Goal: Transaction & Acquisition: Purchase product/service

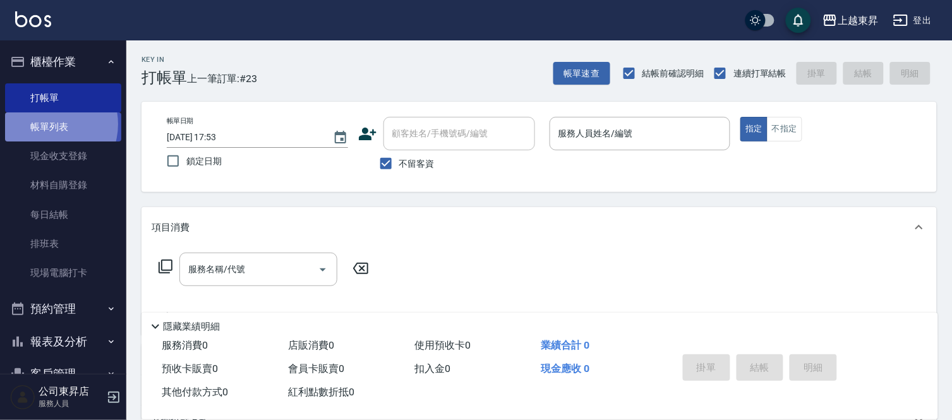
click at [46, 124] on link "帳單列表" at bounding box center [63, 126] width 116 height 29
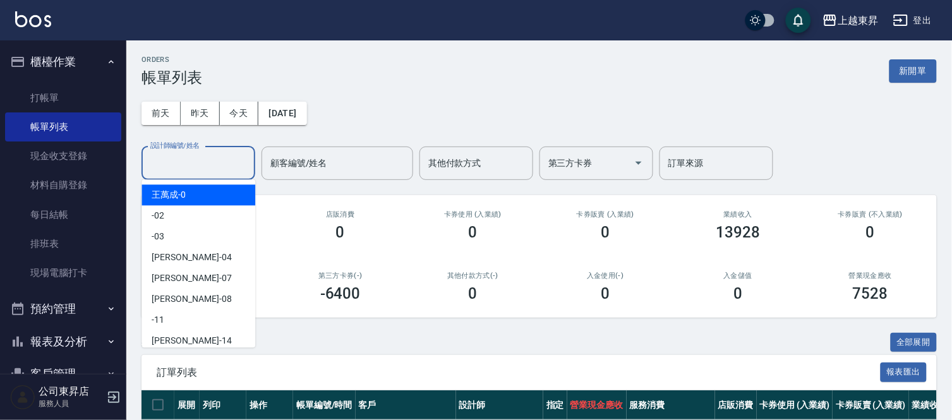
click at [174, 158] on input "設計師編號/姓名" at bounding box center [198, 163] width 102 height 22
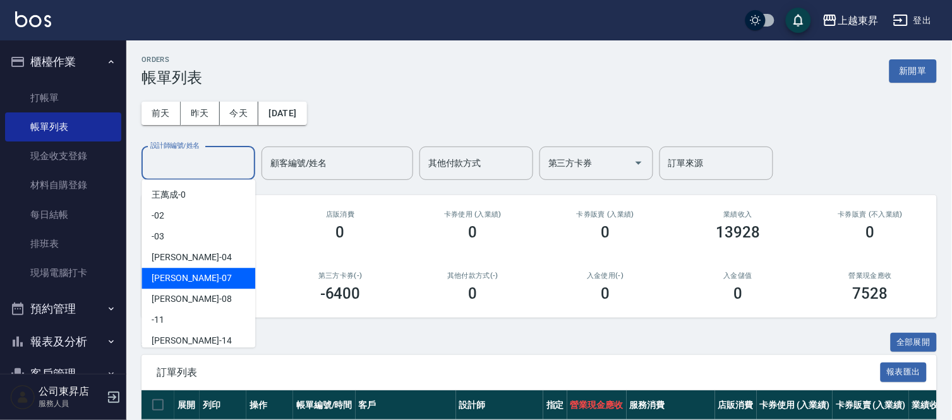
click at [159, 277] on span "榮松 -07" at bounding box center [192, 278] width 80 height 13
type input "[PERSON_NAME]-07"
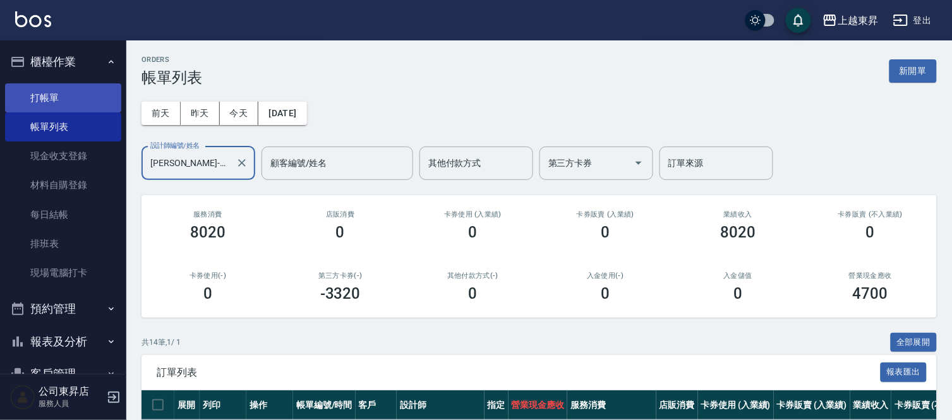
click at [62, 92] on link "打帳單" at bounding box center [63, 97] width 116 height 29
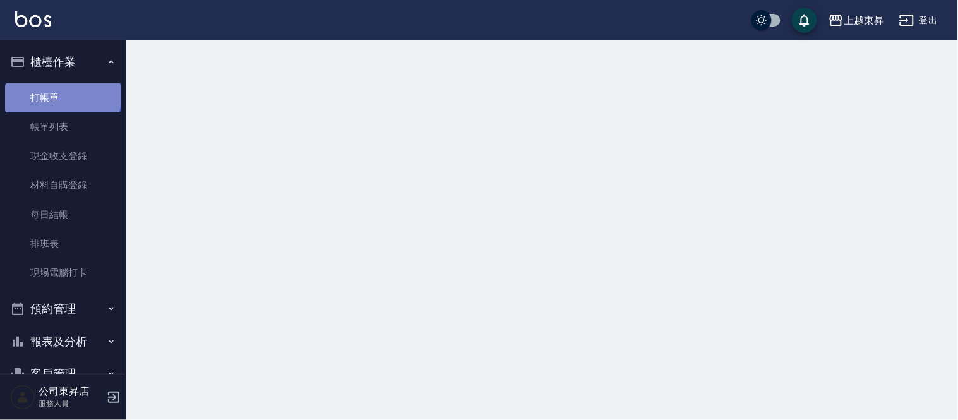
click at [62, 92] on link "打帳單" at bounding box center [63, 97] width 116 height 29
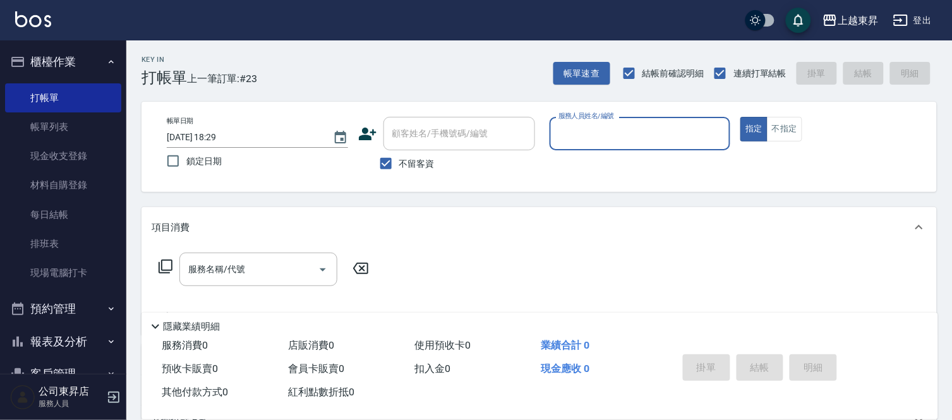
click at [605, 138] on input "服務人員姓名/編號" at bounding box center [640, 134] width 170 height 22
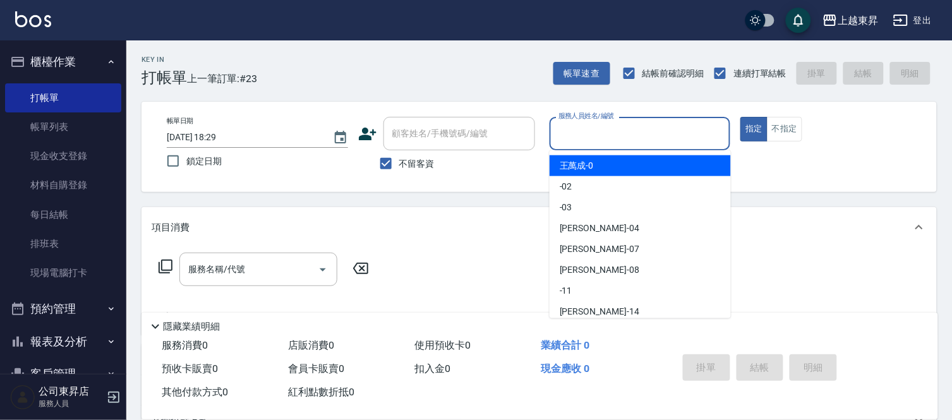
click at [603, 138] on input "服務人員姓名/編號" at bounding box center [640, 134] width 170 height 22
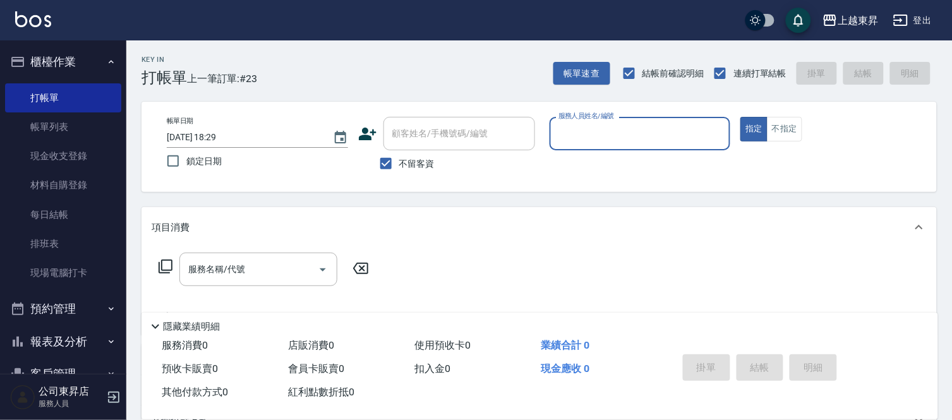
click at [597, 131] on input "服務人員姓名/編號" at bounding box center [640, 134] width 170 height 22
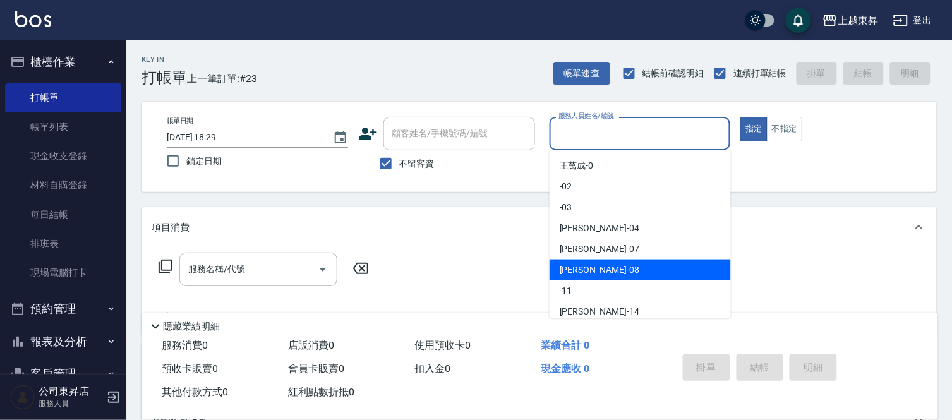
click at [588, 268] on span "[PERSON_NAME]-08" at bounding box center [600, 269] width 80 height 13
type input "[PERSON_NAME]-08"
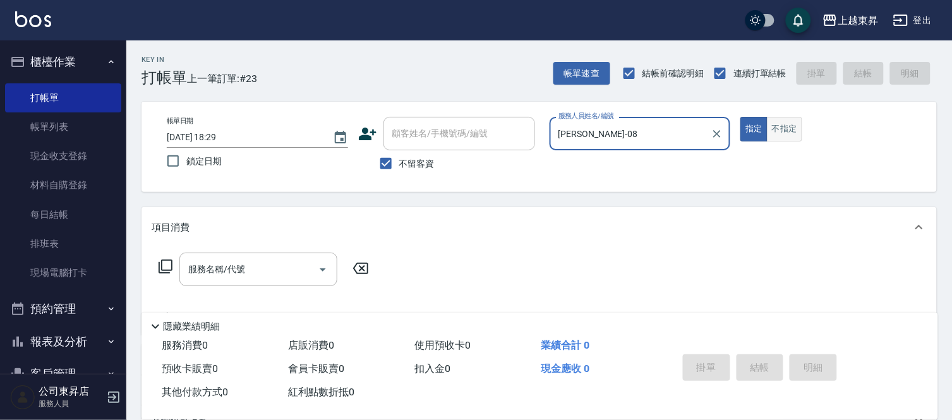
click at [783, 133] on button "不指定" at bounding box center [784, 129] width 35 height 25
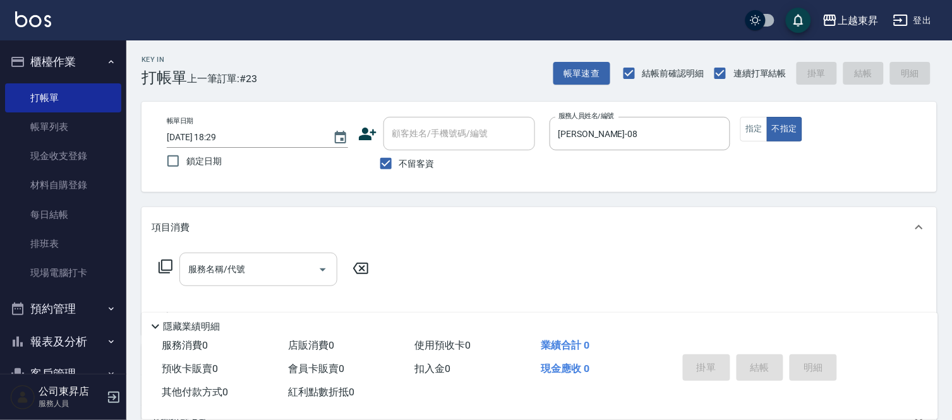
click at [235, 272] on div "服務名稱/代號 服務名稱/代號" at bounding box center [258, 269] width 158 height 33
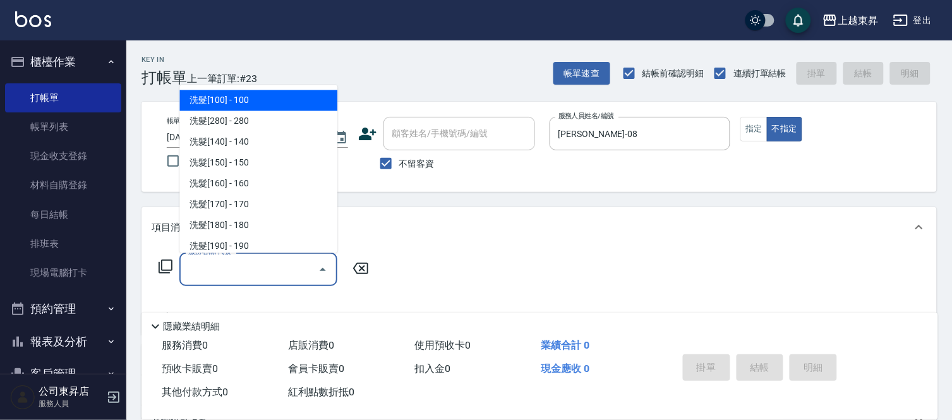
click at [251, 104] on span "洗髮[100] - 100" at bounding box center [258, 100] width 158 height 21
type input "洗髮[100](201)"
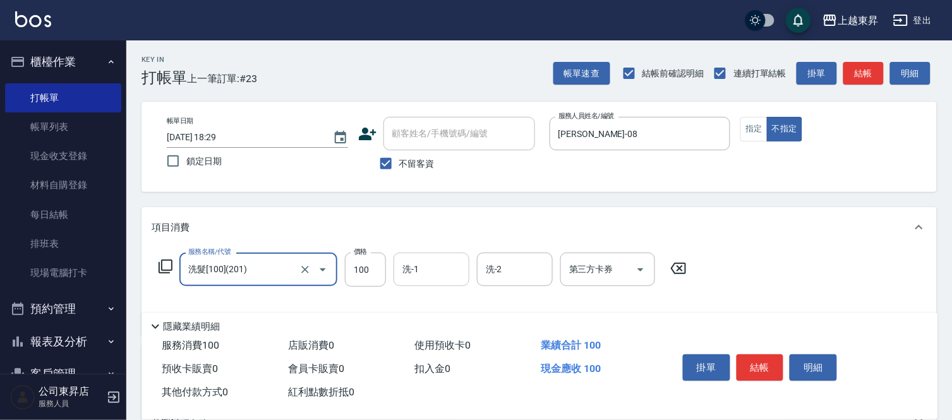
click at [421, 269] on input "洗-1" at bounding box center [431, 269] width 64 height 22
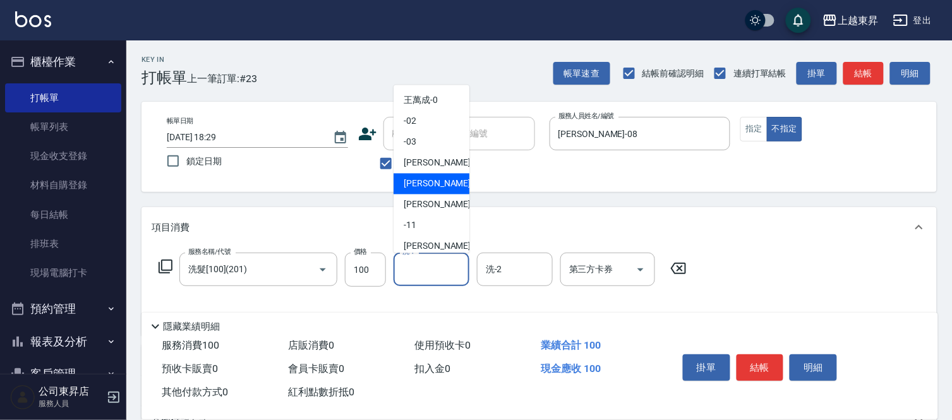
scroll to position [140, 0]
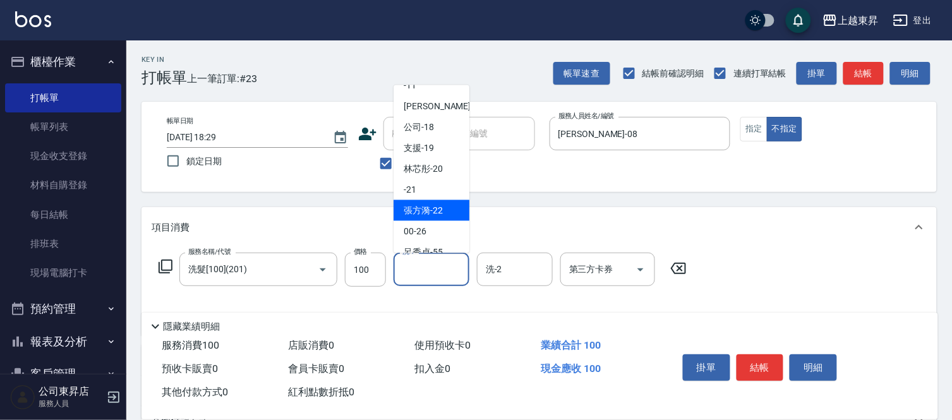
click at [443, 216] on div "[PERSON_NAME]-22" at bounding box center [432, 210] width 76 height 21
type input "[PERSON_NAME]-22"
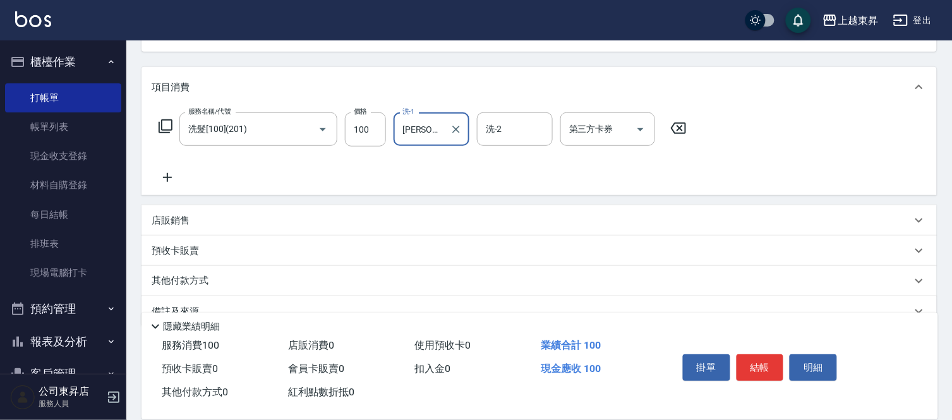
click at [171, 174] on icon at bounding box center [168, 177] width 32 height 15
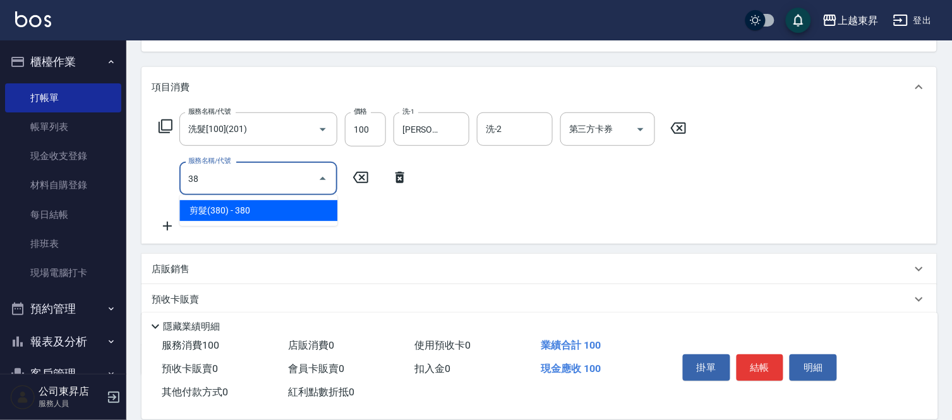
click at [263, 209] on span "剪髮(380) - 380" at bounding box center [258, 210] width 158 height 21
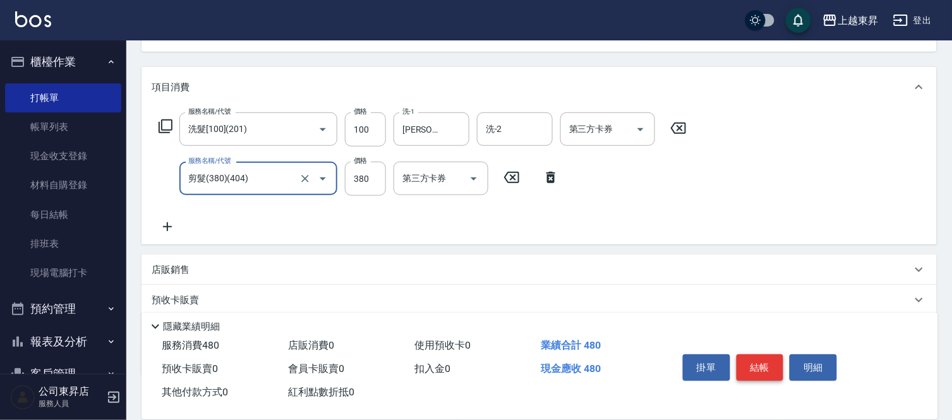
type input "剪髮(380)(404)"
click at [761, 368] on button "結帳" at bounding box center [760, 367] width 47 height 27
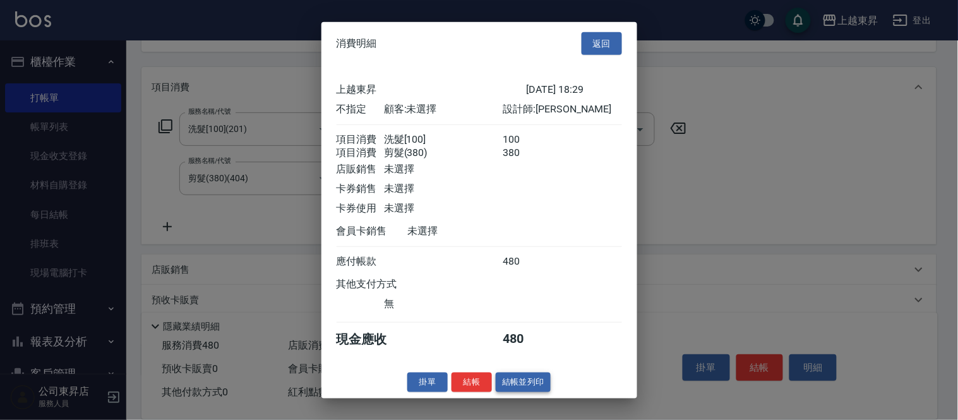
click at [506, 392] on button "結帳並列印" at bounding box center [523, 383] width 55 height 20
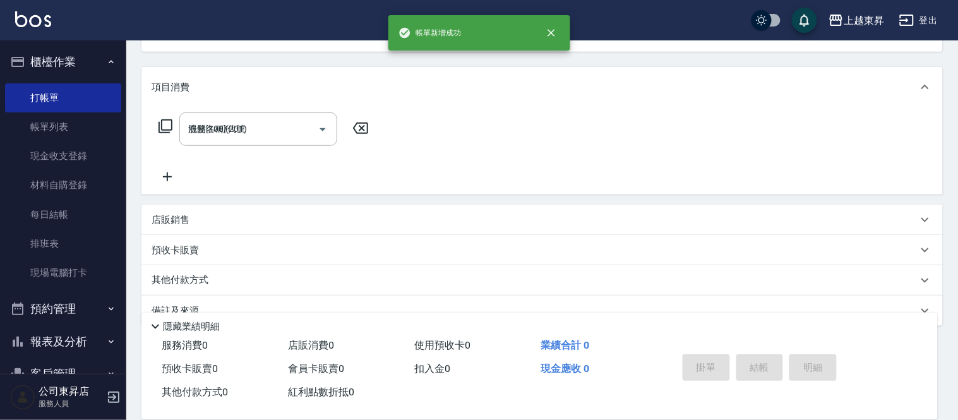
type input "[DATE] 18:39"
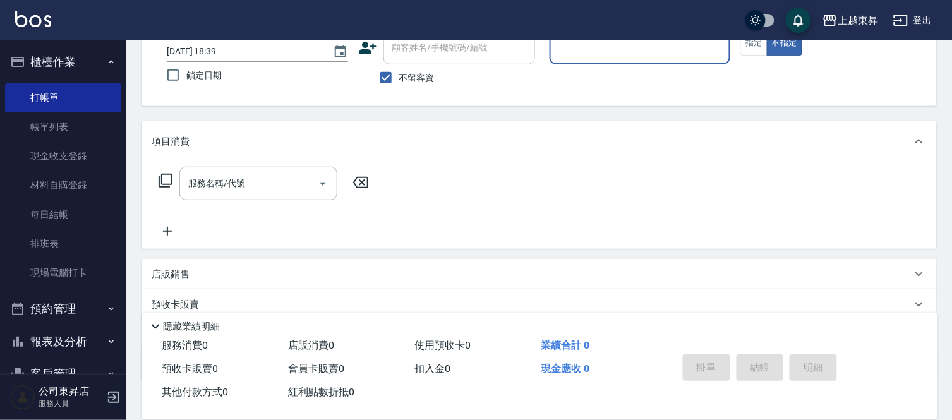
scroll to position [52, 0]
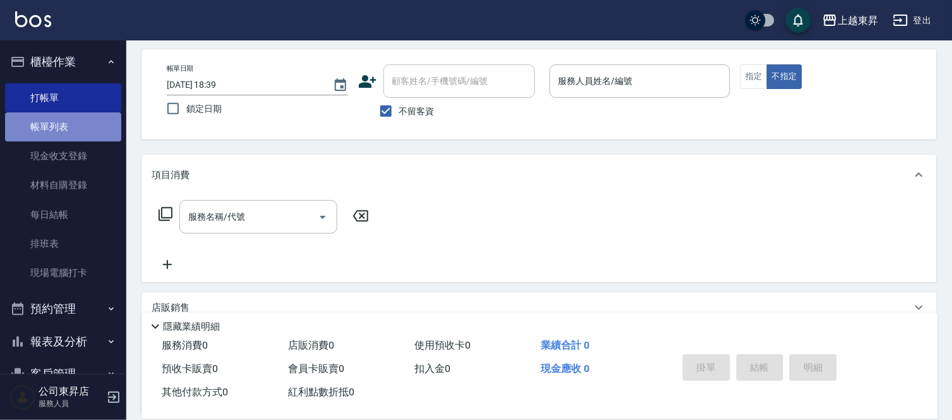
click at [67, 131] on link "帳單列表" at bounding box center [63, 126] width 116 height 29
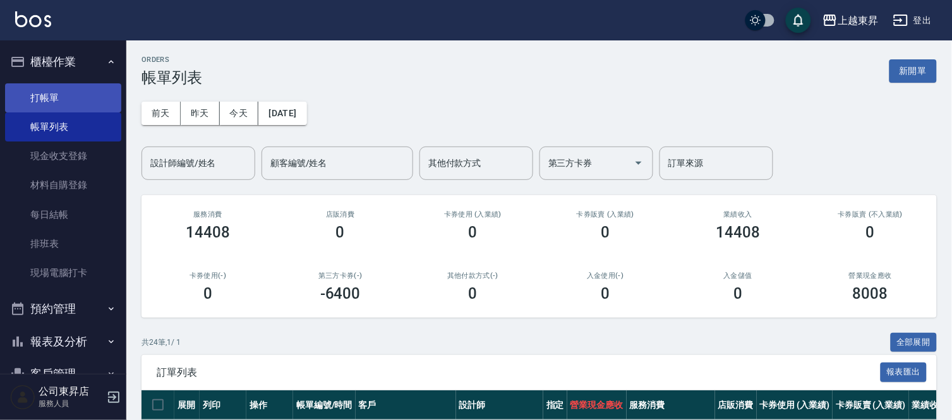
click at [82, 102] on link "打帳單" at bounding box center [63, 97] width 116 height 29
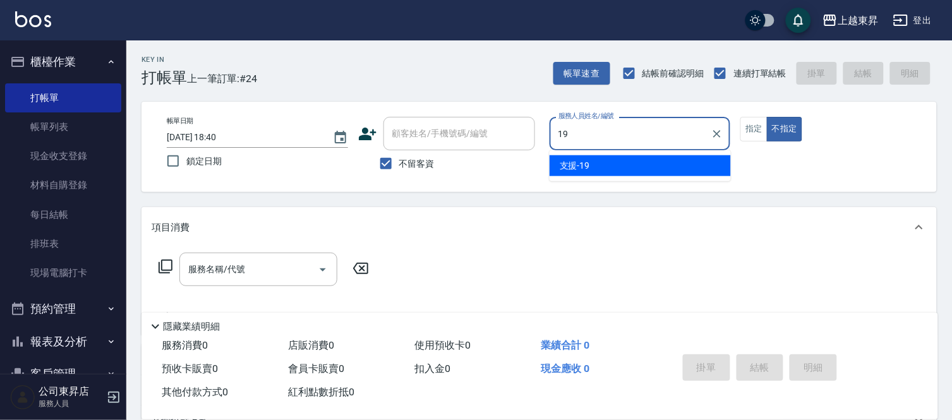
type input "支援-19"
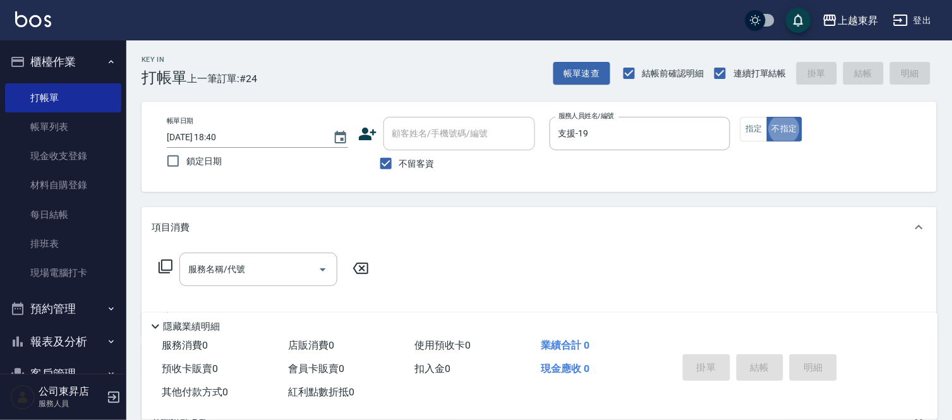
type button "false"
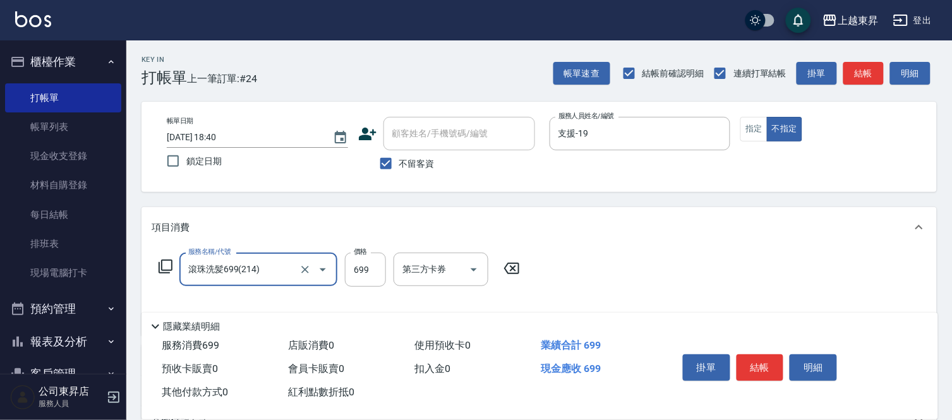
type input "滾珠洗髪699(214)"
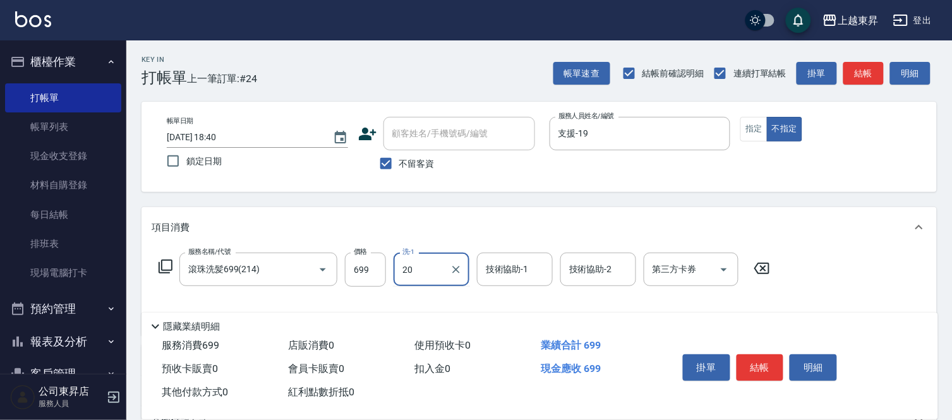
type input "林芯彤-20"
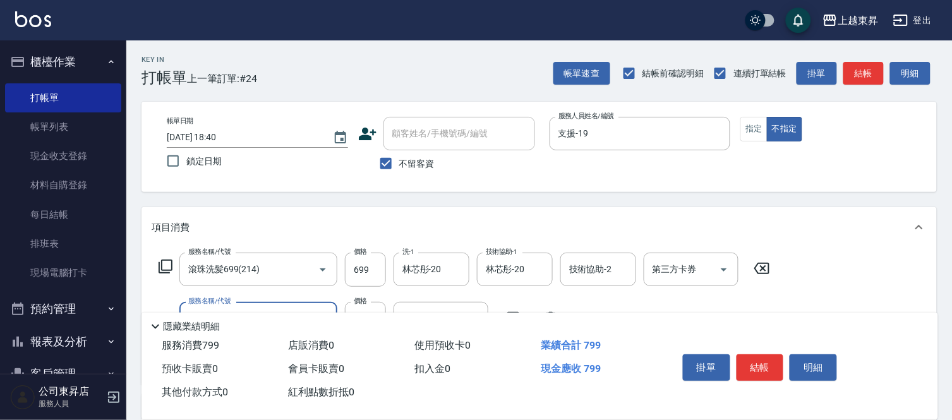
type input "[PERSON_NAME].玻酸.晶膜.水療(619)"
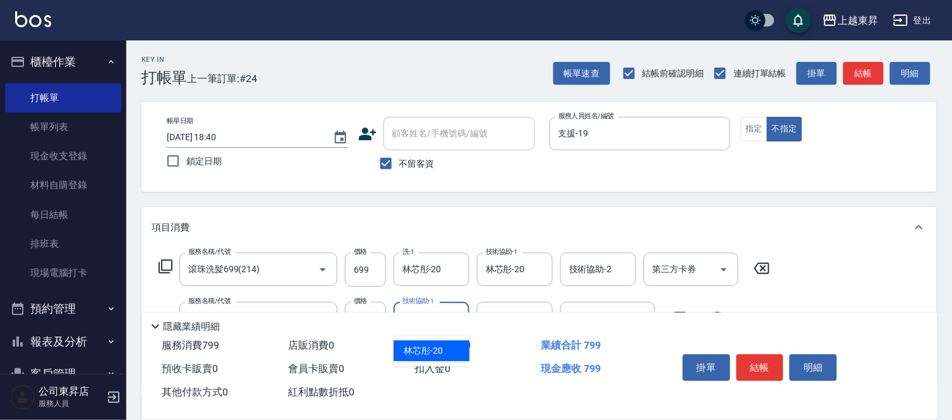
type input "林芯彤-20"
click at [770, 354] on button "結帳" at bounding box center [760, 367] width 47 height 27
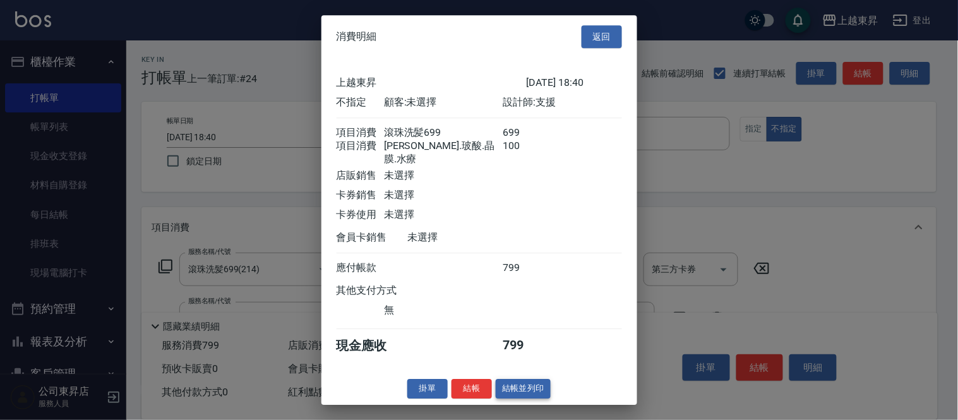
click at [532, 389] on button "結帳並列印" at bounding box center [523, 389] width 55 height 20
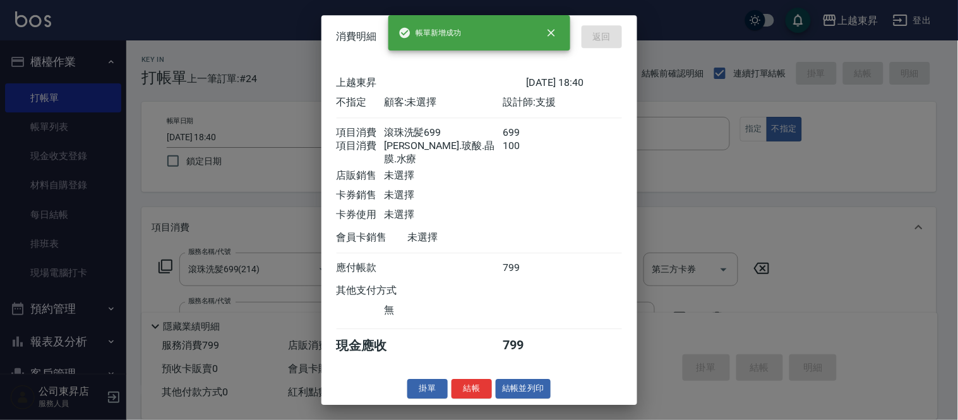
type input "[DATE] 18:42"
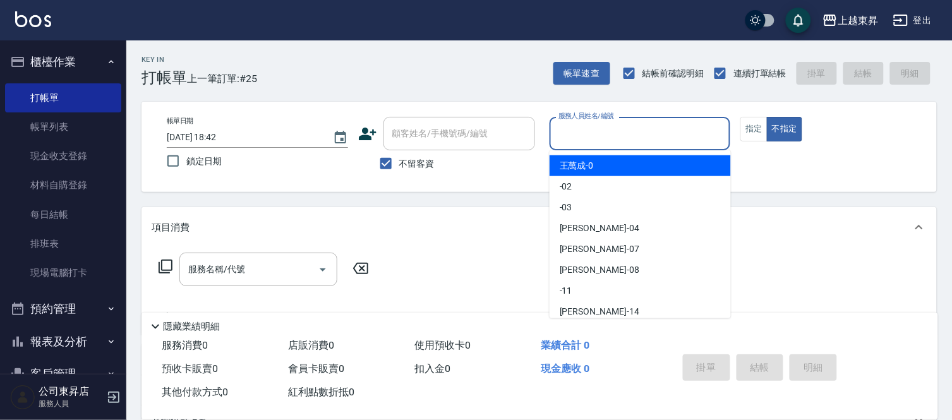
click at [632, 128] on input "服務人員姓名/編號" at bounding box center [640, 134] width 170 height 22
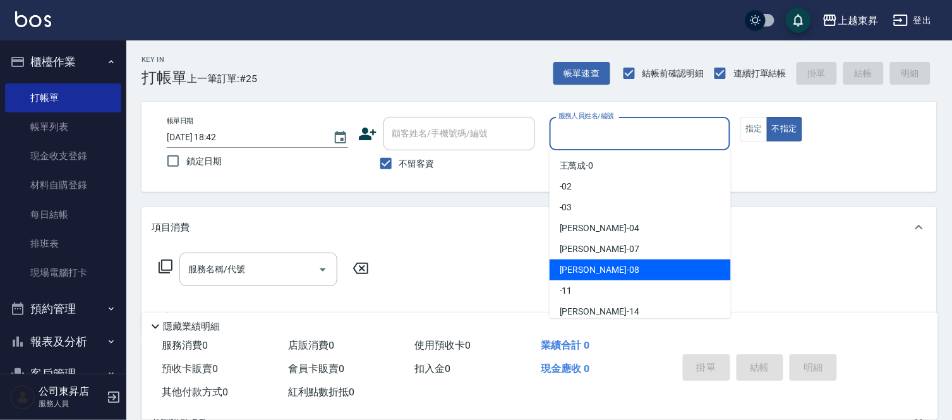
click at [596, 269] on span "[PERSON_NAME]-08" at bounding box center [600, 269] width 80 height 13
type input "[PERSON_NAME]-08"
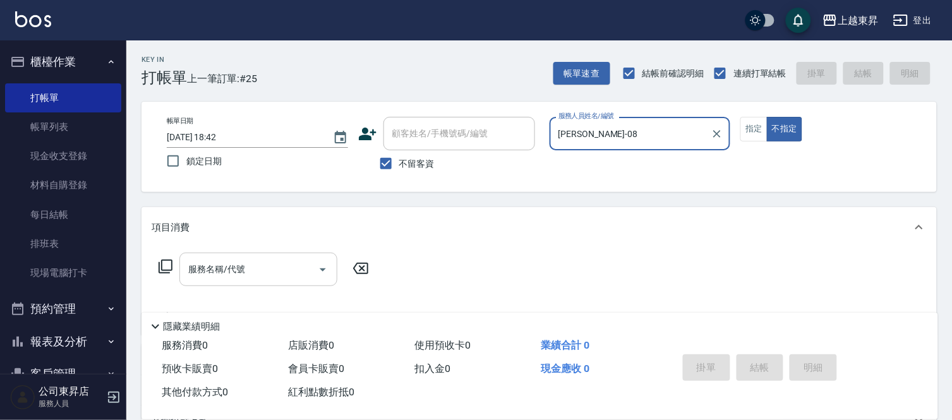
click at [193, 270] on input "服務名稱/代號" at bounding box center [249, 269] width 128 height 22
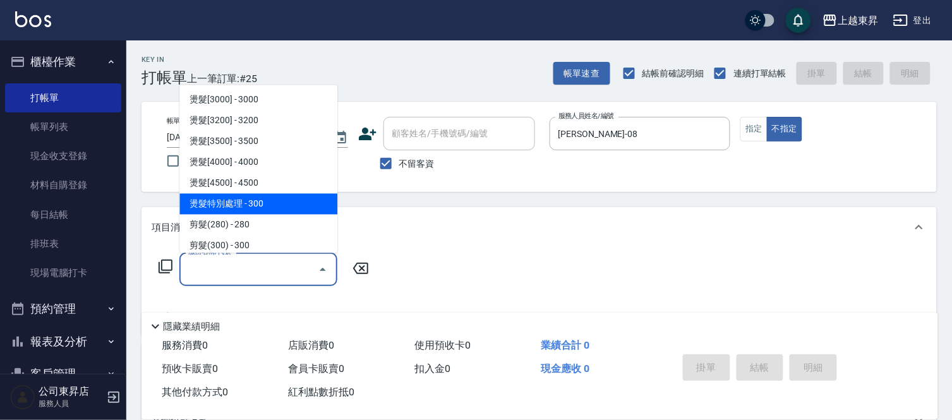
scroll to position [842, 0]
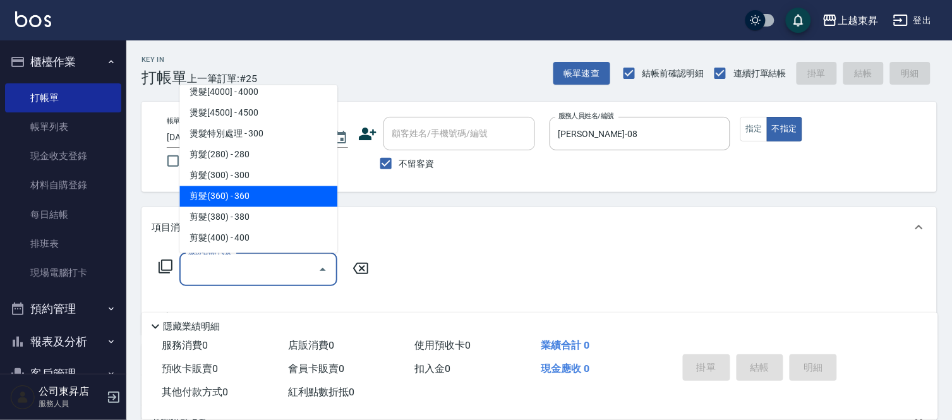
click at [253, 200] on span "剪髮(360) - 360" at bounding box center [258, 196] width 158 height 21
type input "剪髮(360)(403)"
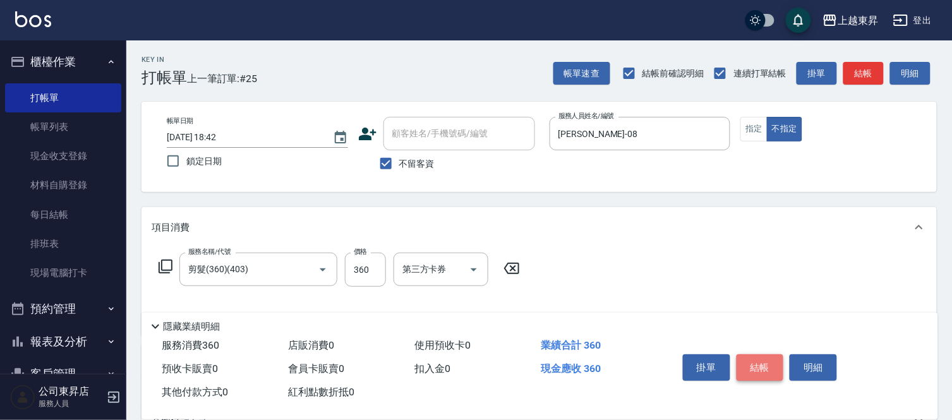
click at [765, 363] on button "結帳" at bounding box center [760, 367] width 47 height 27
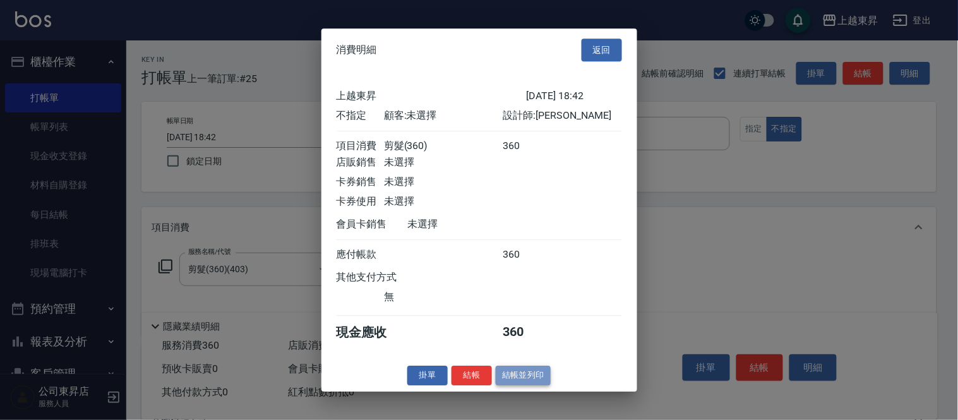
click at [512, 385] on button "結帳並列印" at bounding box center [523, 376] width 55 height 20
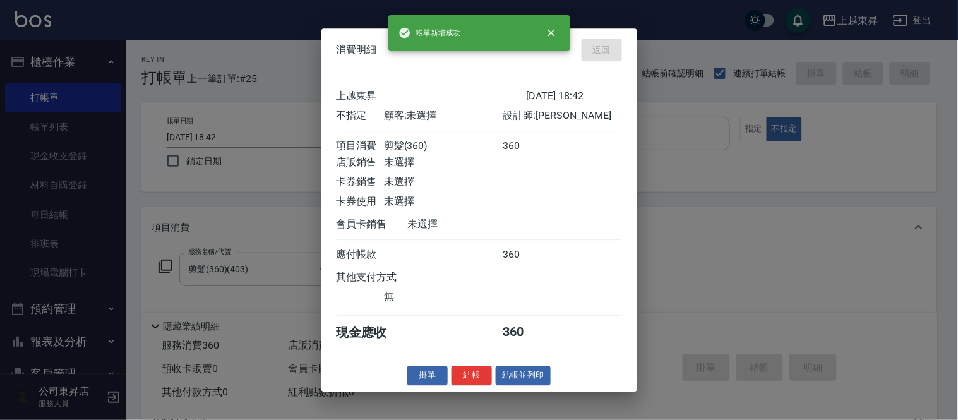
type input "[DATE] 18:57"
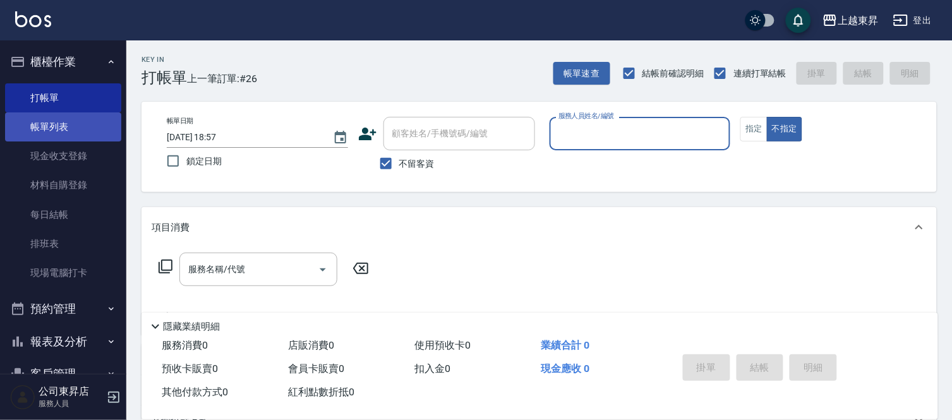
click at [67, 124] on link "帳單列表" at bounding box center [63, 126] width 116 height 29
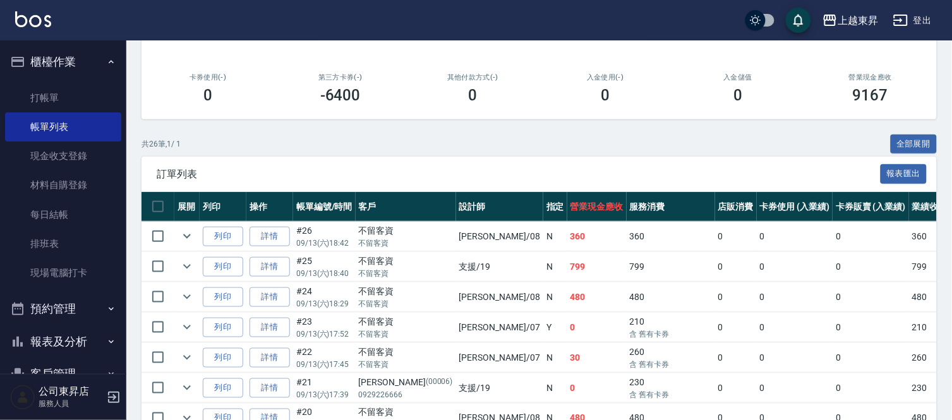
scroll to position [149, 0]
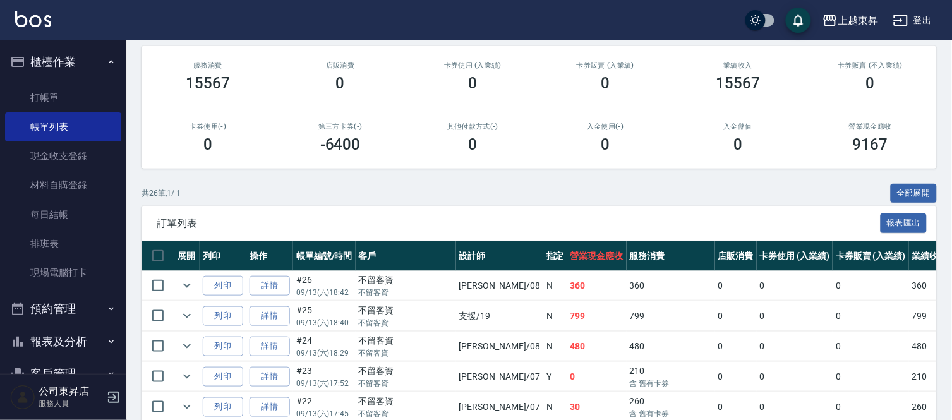
click at [62, 79] on ul "打帳單 帳單列表 現金收支登錄 材料自購登錄 每日結帳 排班表 現場電腦打卡" at bounding box center [63, 185] width 116 height 215
click at [56, 90] on link "打帳單" at bounding box center [63, 97] width 116 height 29
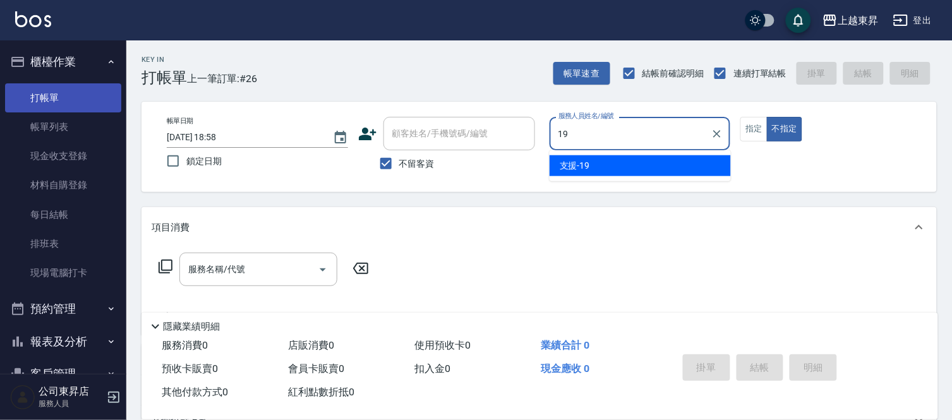
type input "支援-19"
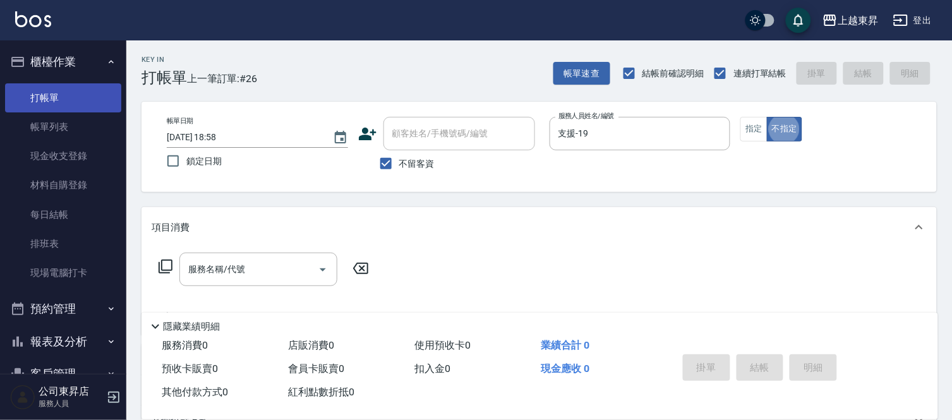
type button "false"
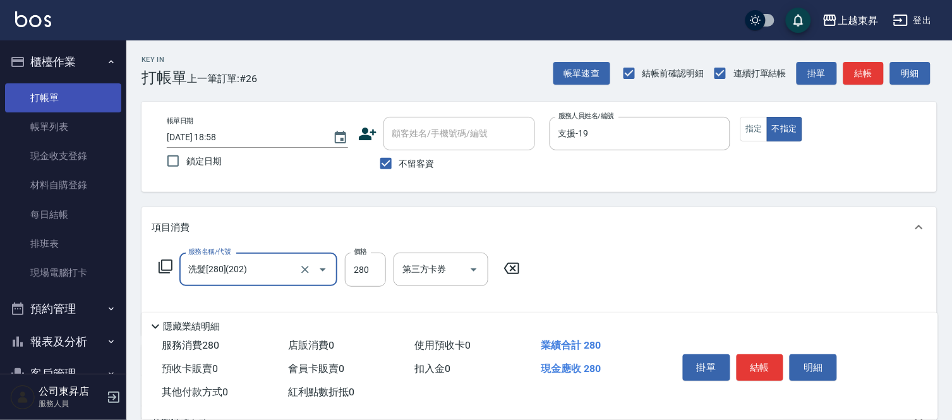
type input "洗髮[280](202)"
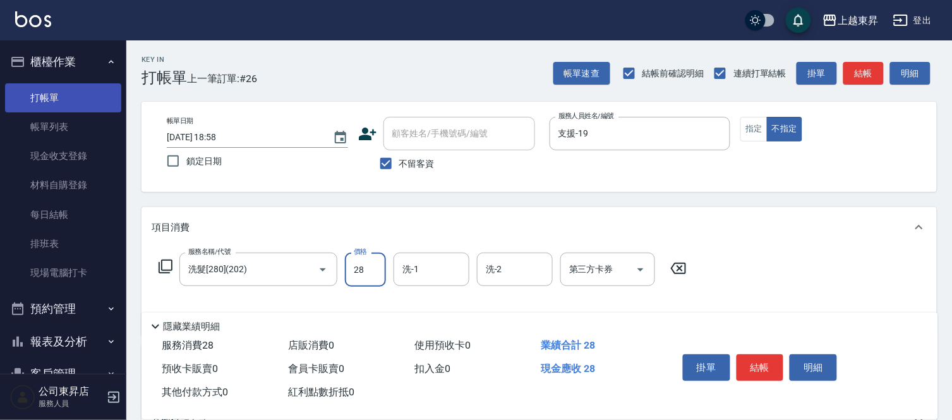
type input "280"
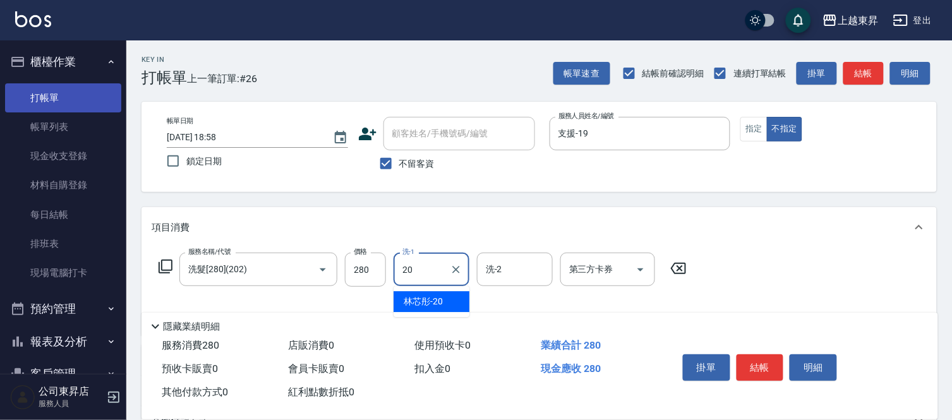
type input "林芯彤-20"
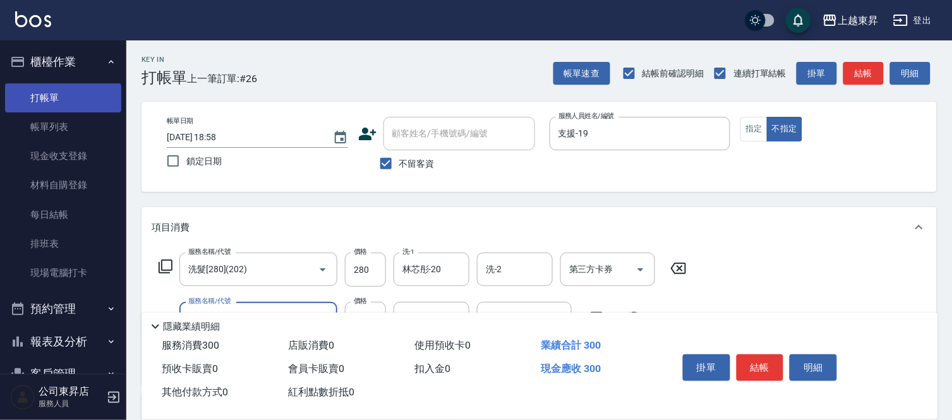
type input "潤絲(801)"
type input "30"
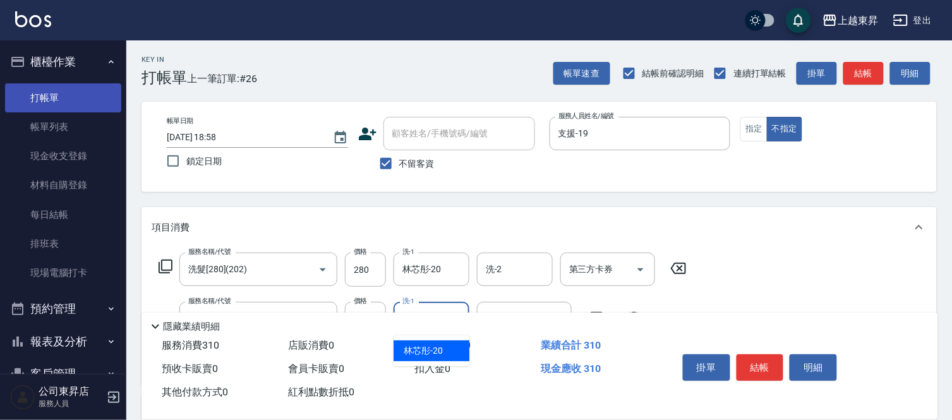
type input "林芯彤-20"
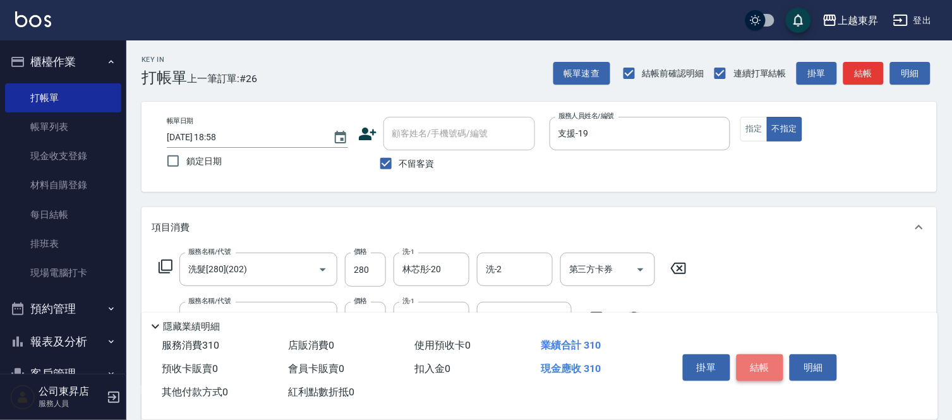
click at [762, 362] on button "結帳" at bounding box center [760, 367] width 47 height 27
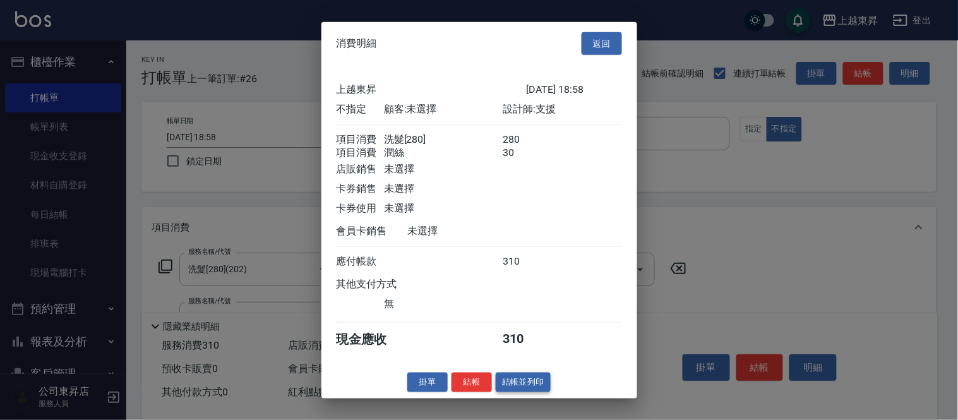
click at [506, 392] on button "結帳並列印" at bounding box center [523, 383] width 55 height 20
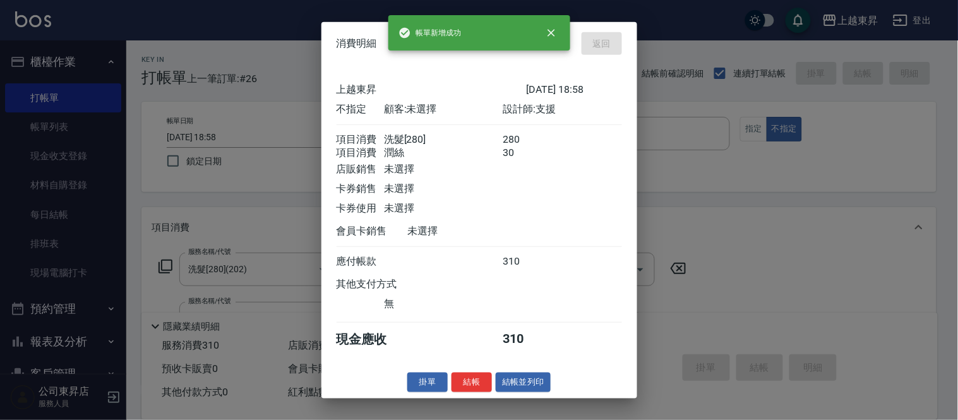
type input "[DATE] 19:12"
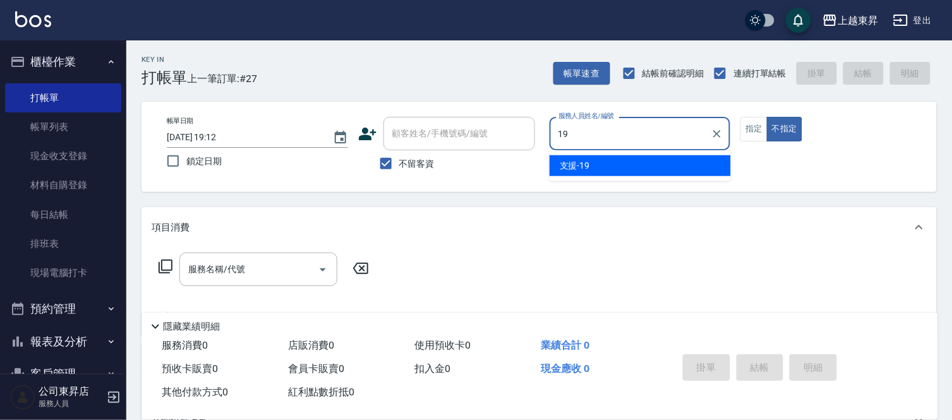
type input "支援-19"
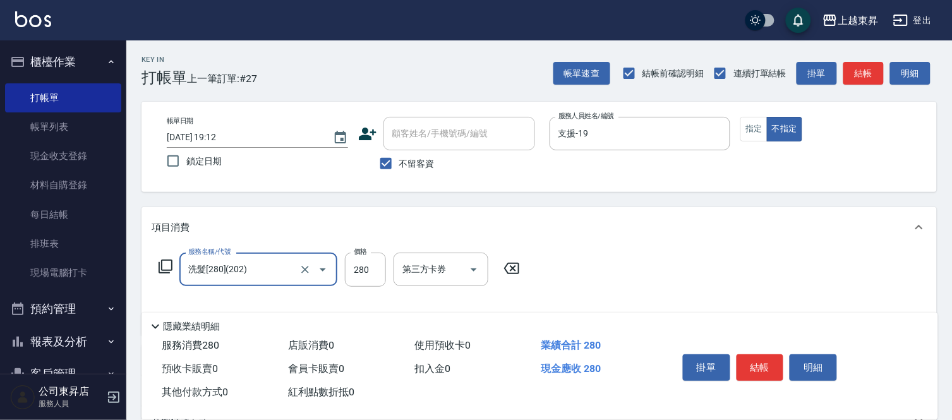
type input "洗髮[280](202)"
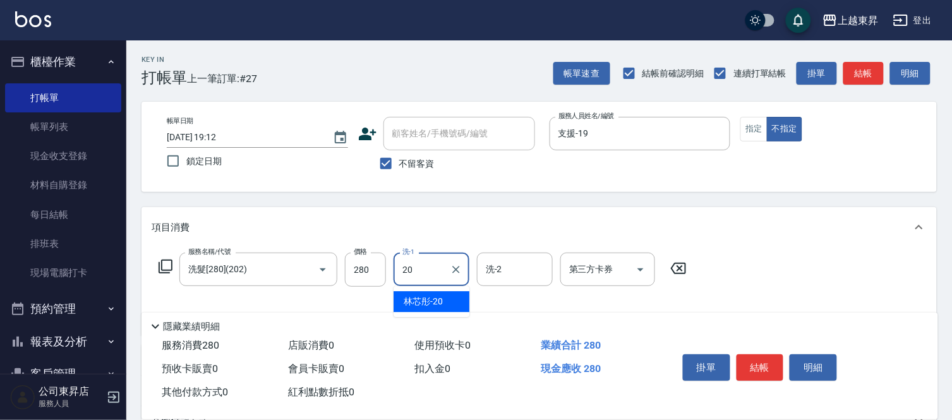
type input "林芯彤-20"
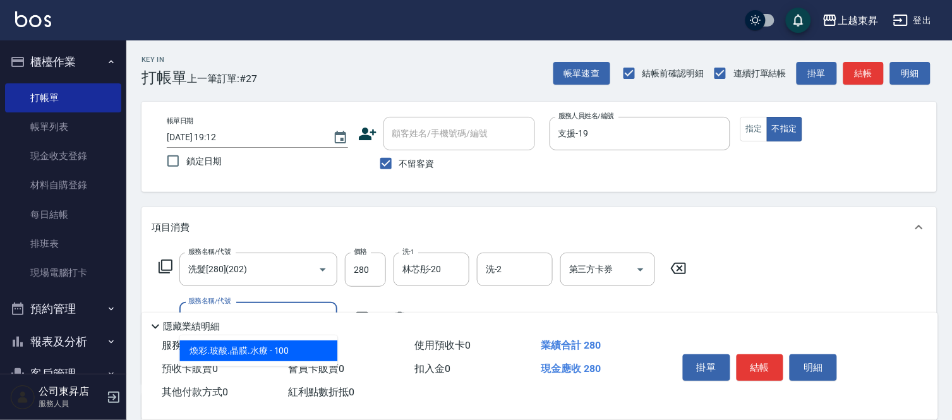
type input "[PERSON_NAME].玻酸.晶膜.水療(619)"
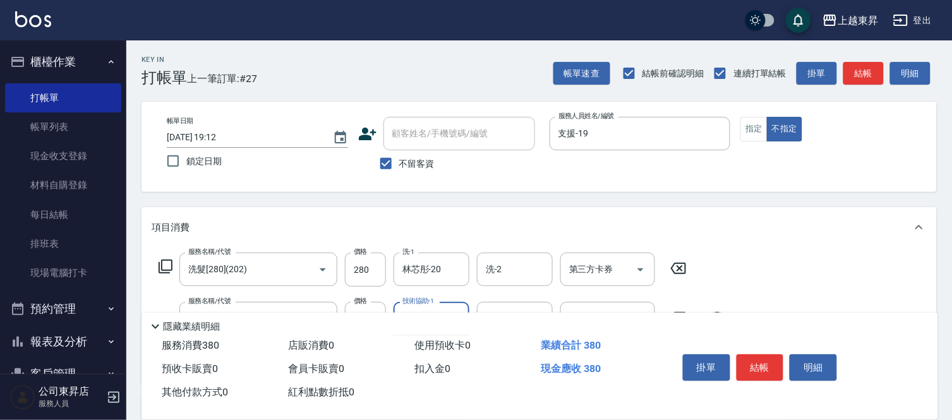
type input "林芯彤-20"
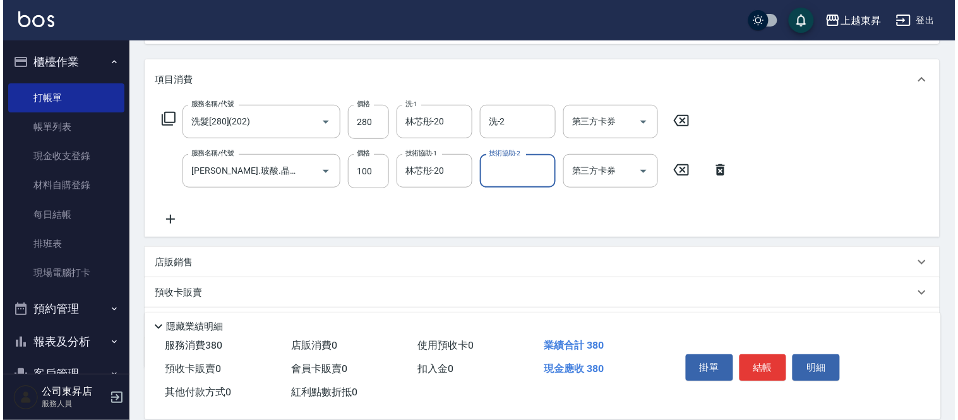
scroll to position [215, 0]
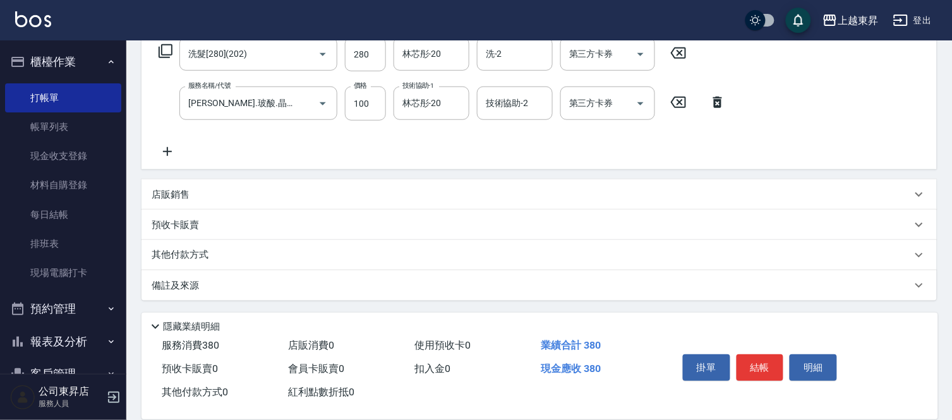
click at [731, 148] on div "服務名稱/代號 洗髮[280](202) 服務名稱/代號 價格 280 價格 洗-1 林芯彤-20 洗-1 洗-2 洗-2 第三方卡券 第三方卡券 服務名稱/…" at bounding box center [443, 98] width 582 height 122
click at [768, 366] on button "結帳" at bounding box center [760, 367] width 47 height 27
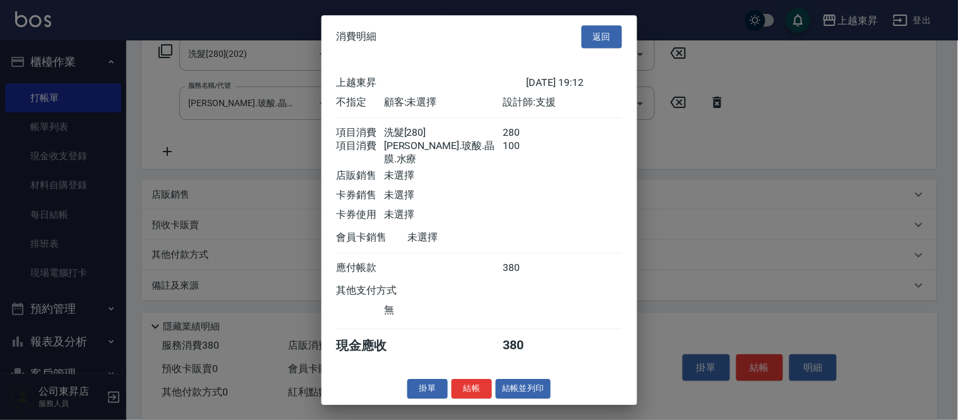
click at [529, 394] on button "結帳並列印" at bounding box center [523, 389] width 55 height 20
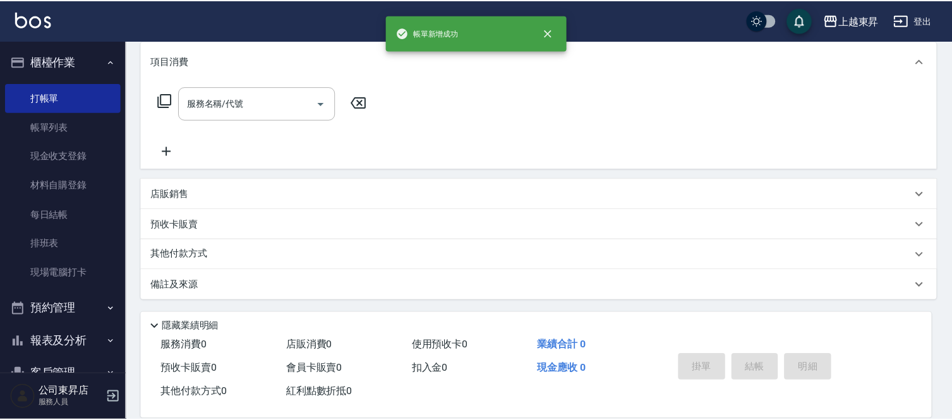
scroll to position [0, 0]
